Goal: Task Accomplishment & Management: Manage account settings

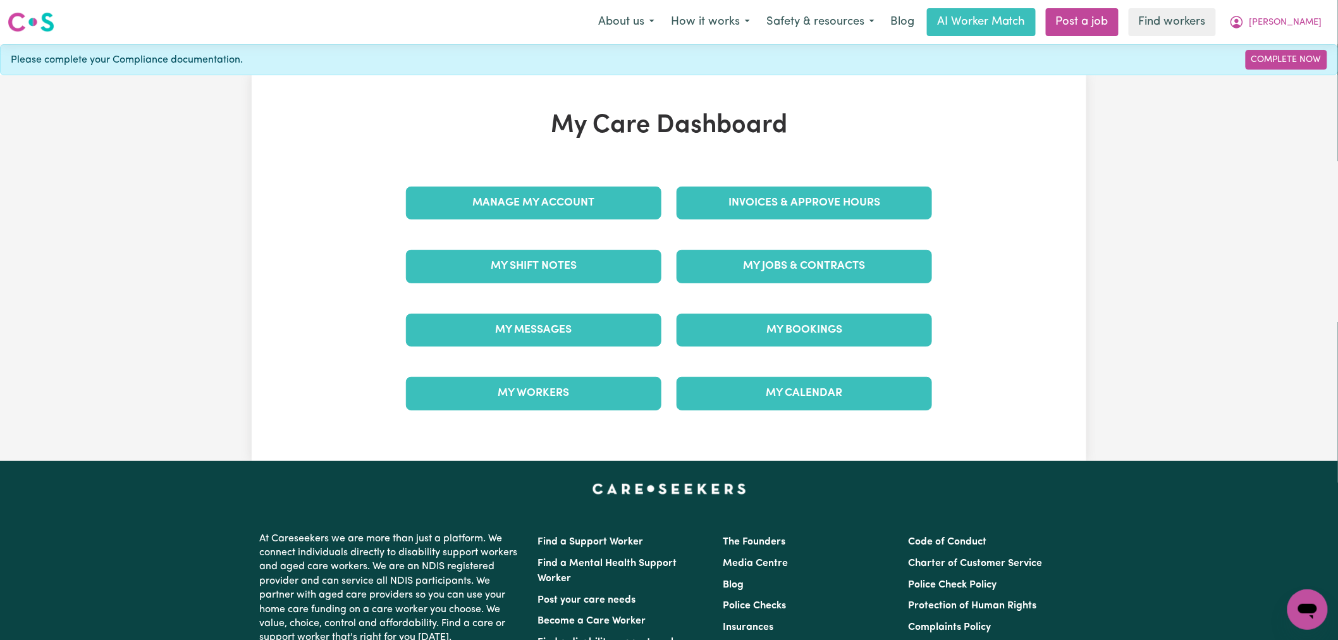
click at [797, 169] on div "My Care Dashboard Manage My Account Invoices & Approve Hours My Shift Notes My …" at bounding box center [669, 268] width 556 height 315
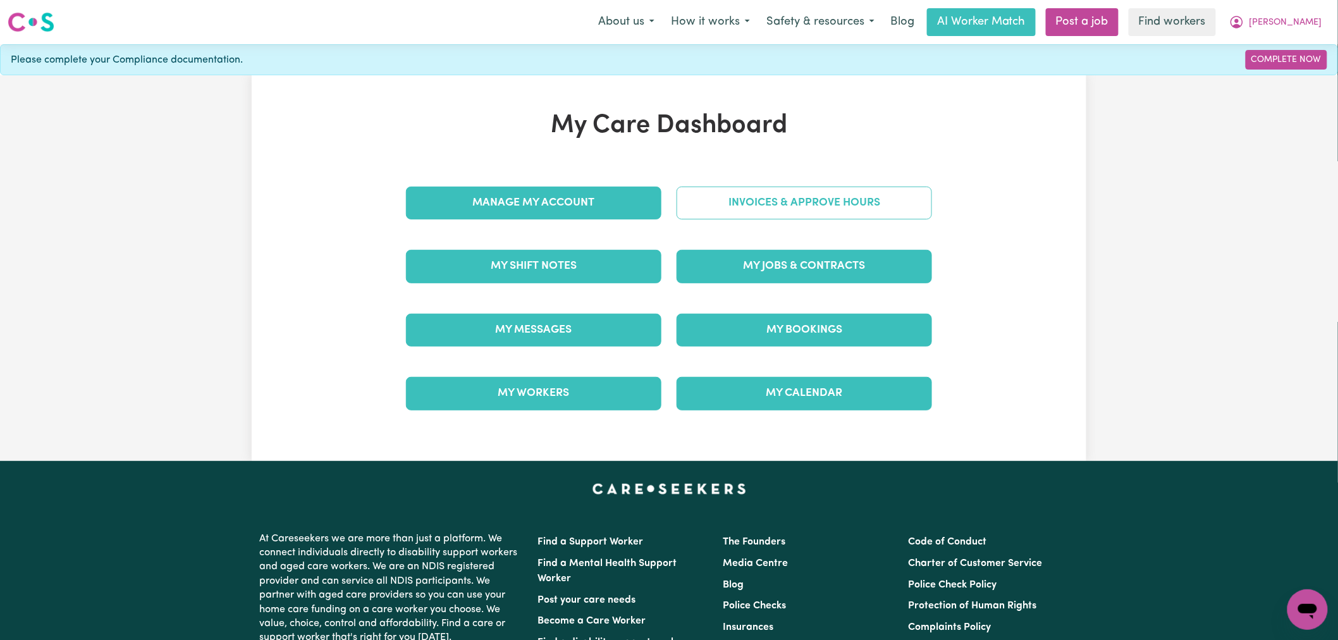
click at [848, 187] on link "Invoices & Approve Hours" at bounding box center [804, 203] width 255 height 33
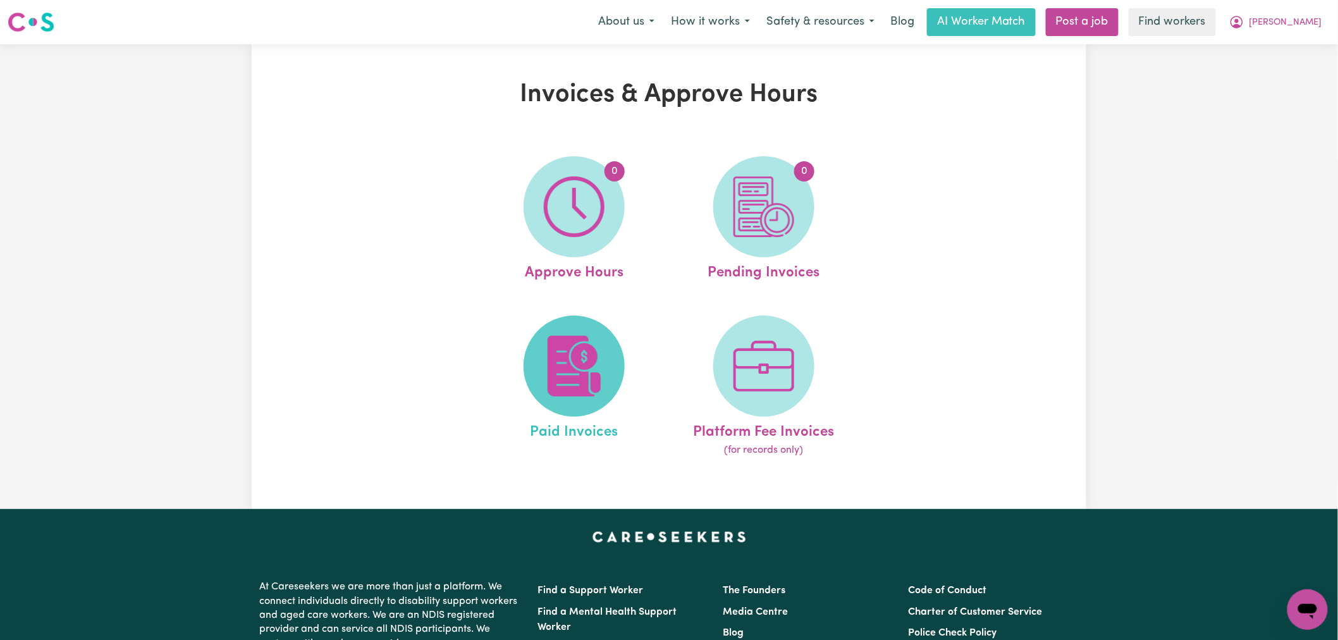
click at [552, 380] on img at bounding box center [574, 366] width 61 height 61
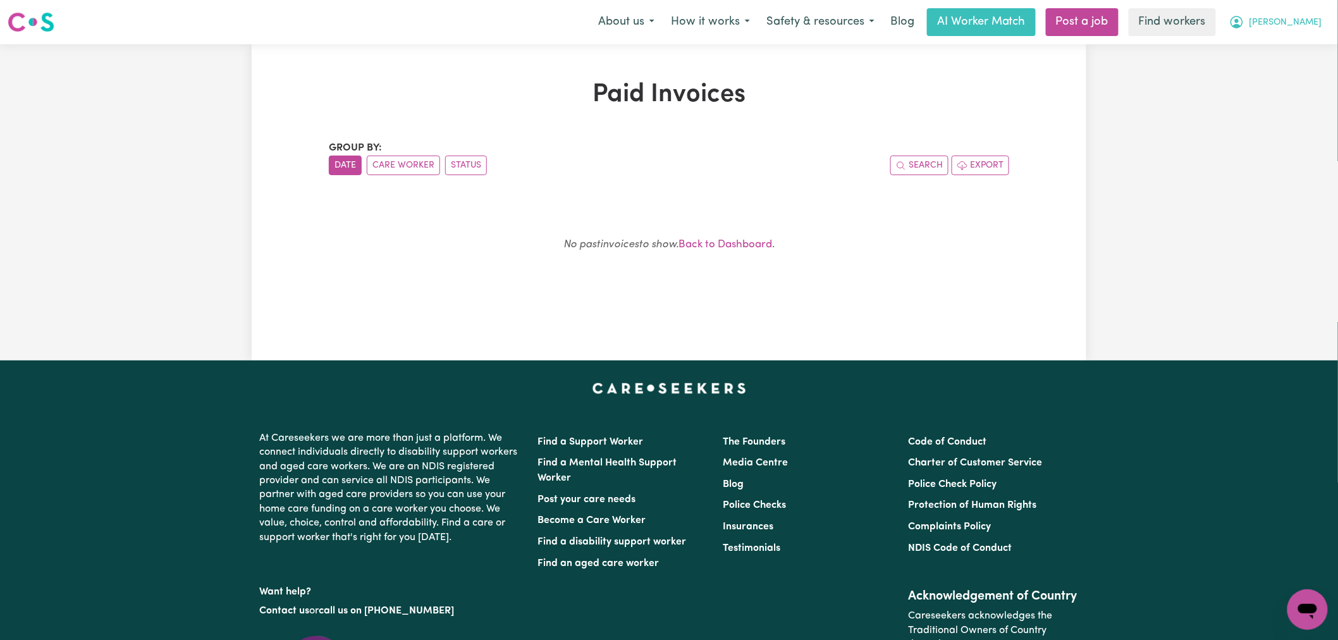
drag, startPoint x: 1289, startPoint y: 30, endPoint x: 1304, endPoint y: 35, distance: 15.8
click at [1289, 30] on button "[PERSON_NAME]" at bounding box center [1275, 22] width 109 height 27
click at [1301, 51] on link "My Dashboard" at bounding box center [1280, 49] width 100 height 24
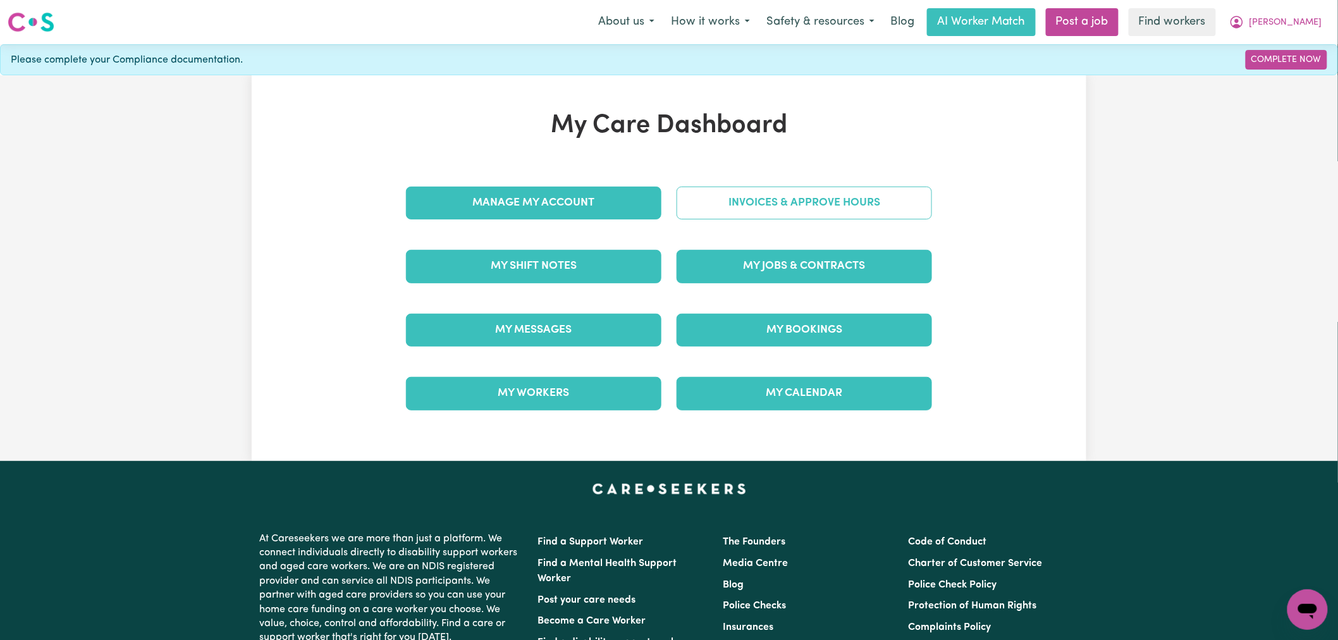
click at [873, 214] on link "Invoices & Approve Hours" at bounding box center [804, 203] width 255 height 33
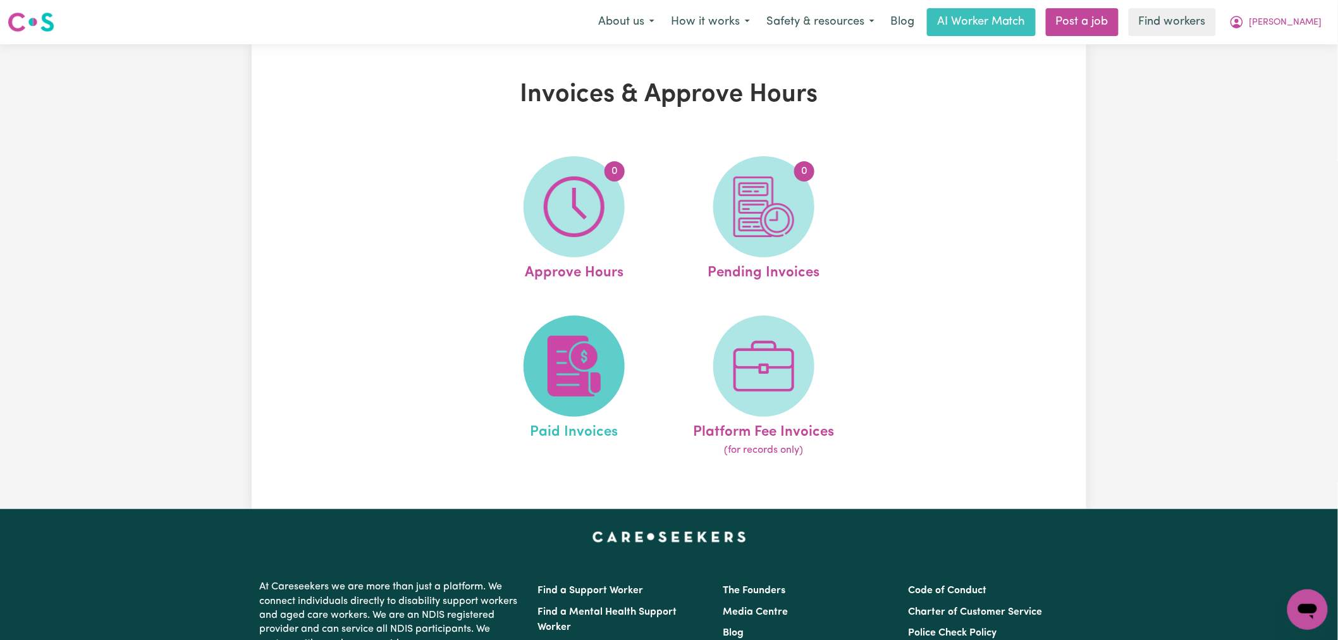
click at [570, 391] on img at bounding box center [574, 366] width 61 height 61
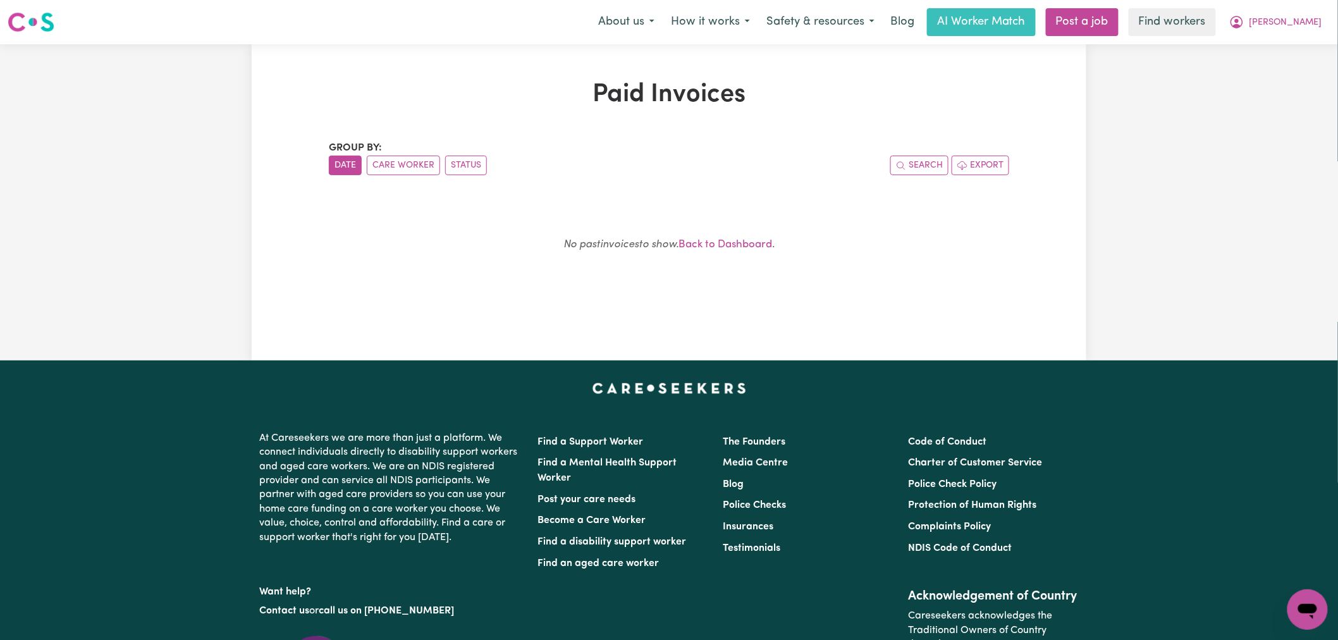
click at [573, 384] on div at bounding box center [669, 388] width 835 height 15
click at [1313, 24] on span "[PERSON_NAME]" at bounding box center [1286, 23] width 73 height 14
click at [1300, 74] on link "Logout" at bounding box center [1280, 73] width 100 height 24
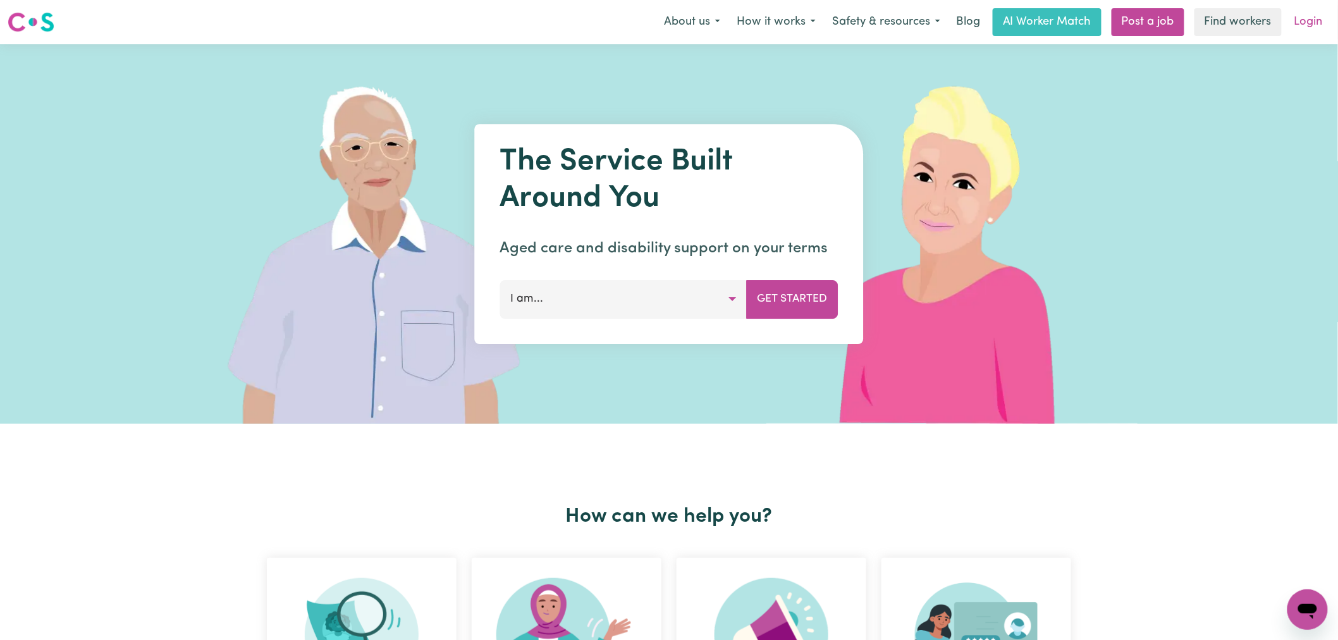
click at [1309, 23] on link "Login" at bounding box center [1309, 22] width 44 height 28
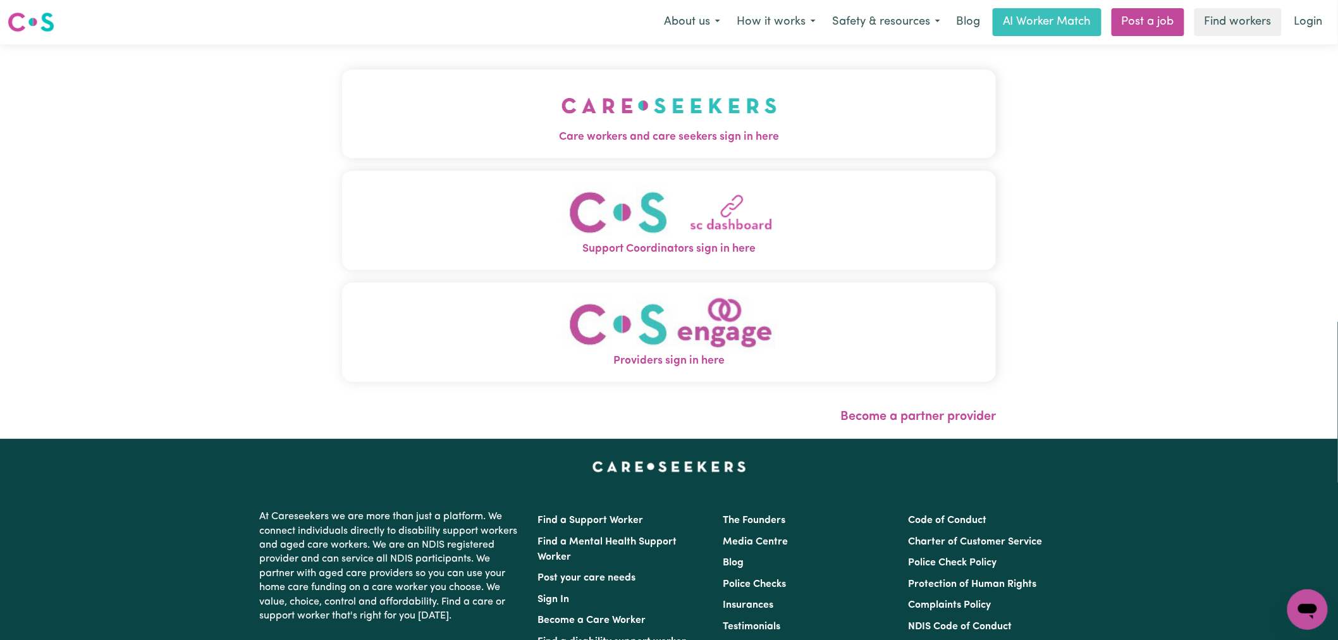
click at [562, 121] on img "Care workers and care seekers sign in here" at bounding box center [670, 105] width 216 height 47
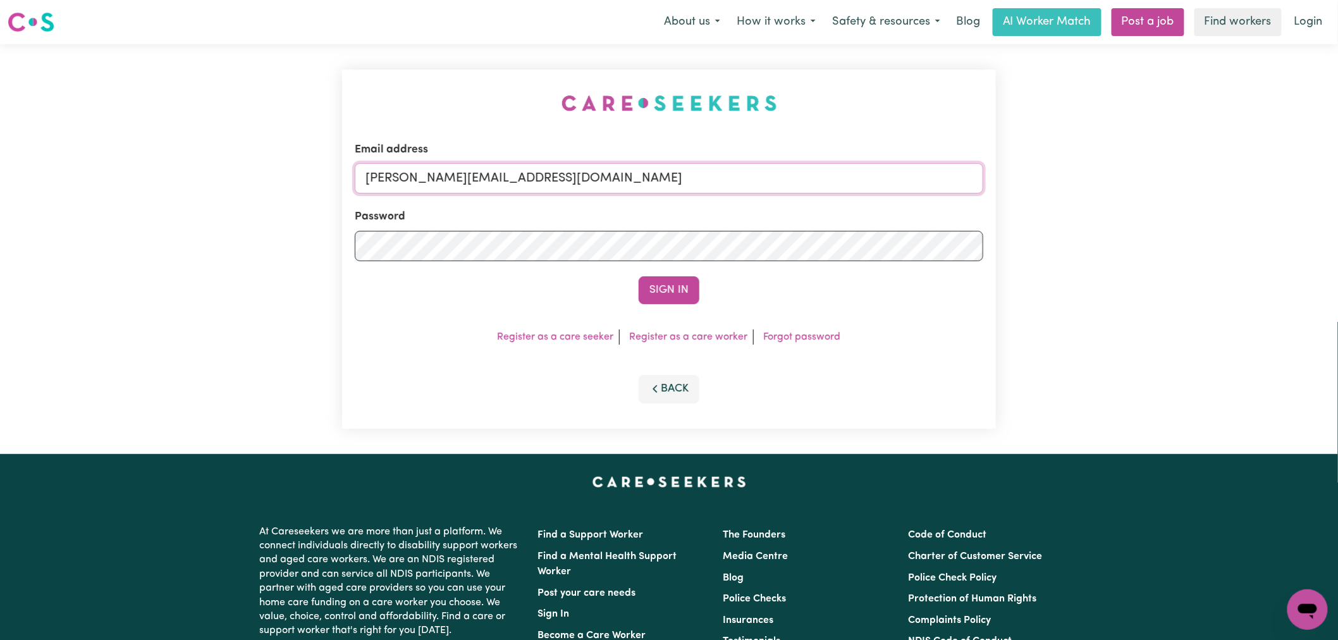
click at [605, 176] on input "[PERSON_NAME][EMAIL_ADDRESS][DOMAIN_NAME]" at bounding box center [669, 178] width 629 height 30
drag, startPoint x: 689, startPoint y: 181, endPoint x: 431, endPoint y: 179, distance: 258.7
click at [431, 179] on input "superuser~[EMAIL_ADDRESS][DOMAIN_NAME]" at bounding box center [669, 178] width 629 height 30
type input "superuser~[EMAIL_ADDRESS][DOMAIN_NAME]"
click at [696, 294] on button "Sign In" at bounding box center [669, 290] width 61 height 28
